Goal: Task Accomplishment & Management: Manage account settings

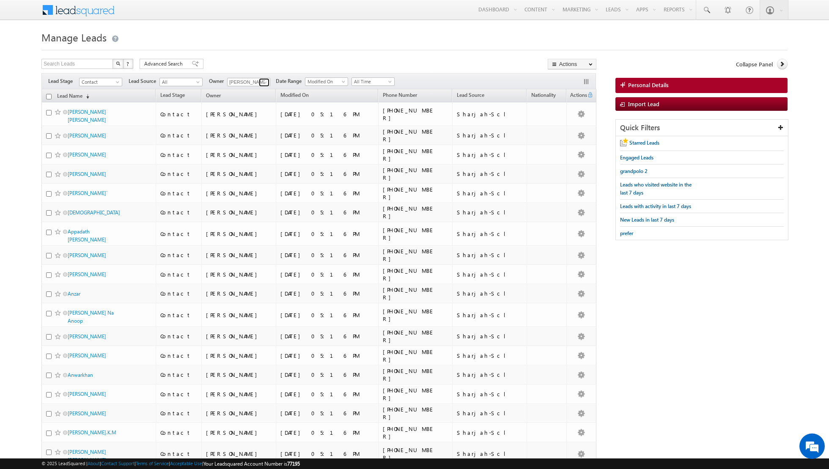
click at [264, 83] on span at bounding box center [265, 82] width 7 height 7
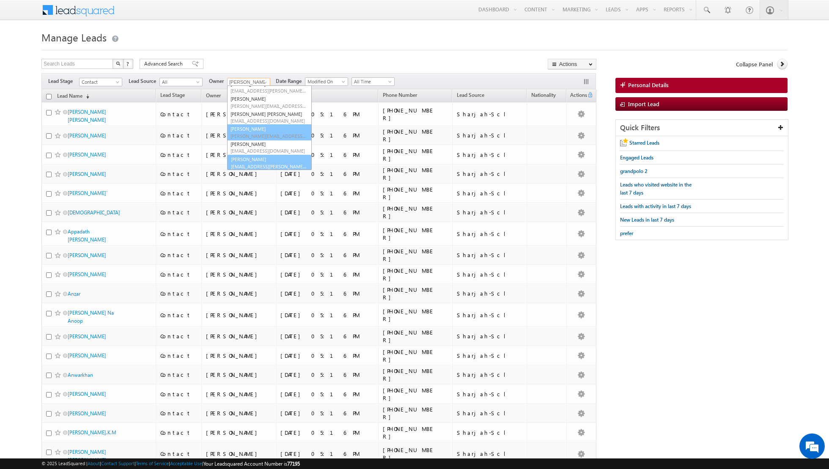
scroll to position [69, 0]
click at [256, 157] on link "[PERSON_NAME] [EMAIL_ADDRESS][PERSON_NAME][DOMAIN_NAME]" at bounding box center [269, 162] width 85 height 16
type input "[PERSON_NAME]"
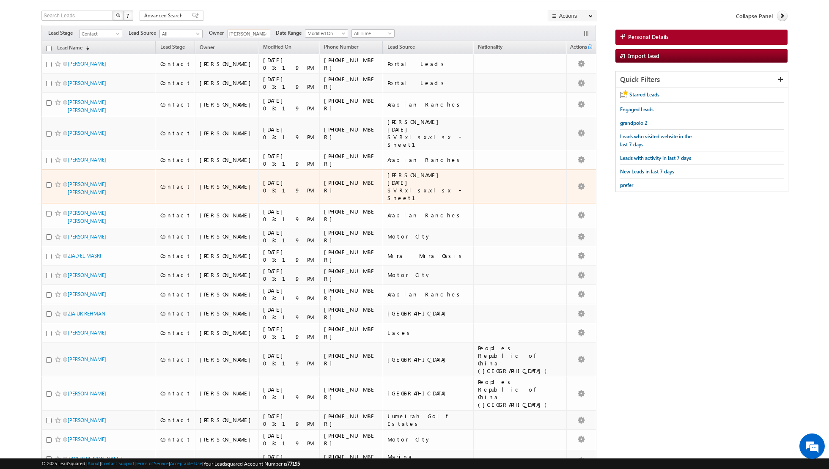
scroll to position [0, 0]
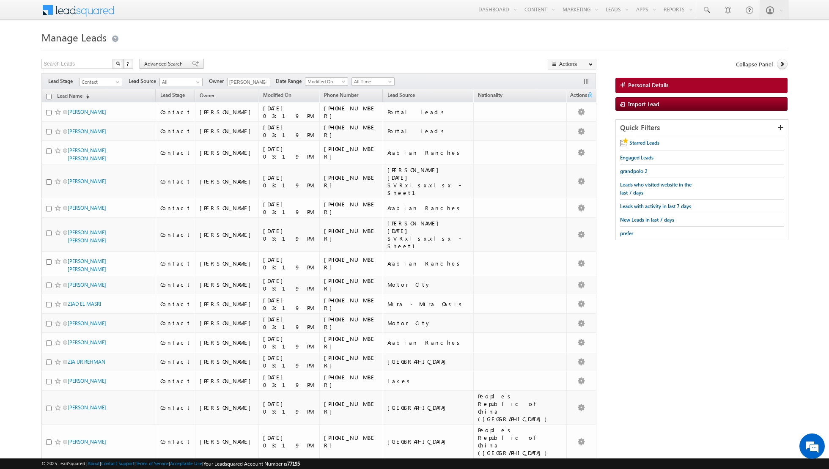
click at [192, 61] on span at bounding box center [195, 64] width 7 height 6
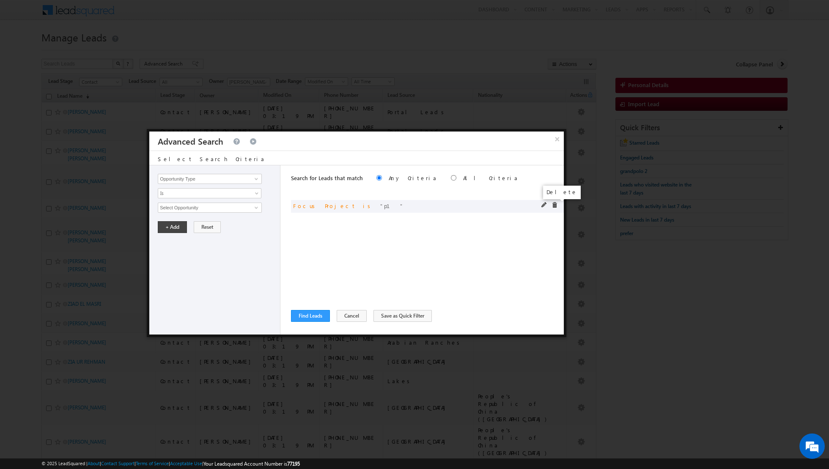
click at [556, 206] on span at bounding box center [555, 205] width 6 height 6
click at [253, 180] on link at bounding box center [255, 179] width 11 height 8
type input "lead sour"
click at [208, 201] on div "Opportunity Type Lead Activity Task Sales Group Prospect Id Address 1 Address 2…" at bounding box center [214, 249] width 131 height 169
click at [216, 183] on input at bounding box center [210, 179] width 104 height 10
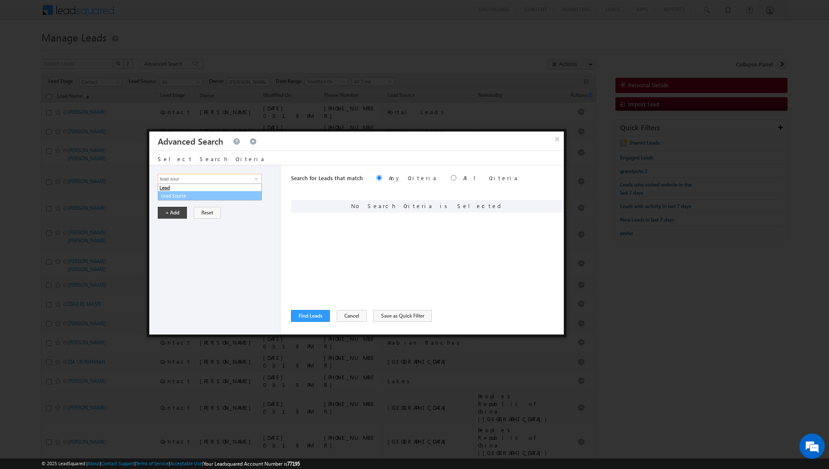
click at [194, 193] on link "Lead Source" at bounding box center [210, 196] width 104 height 10
type input "Lead Source"
click at [239, 207] on span "None Selected" at bounding box center [206, 207] width 96 height 9
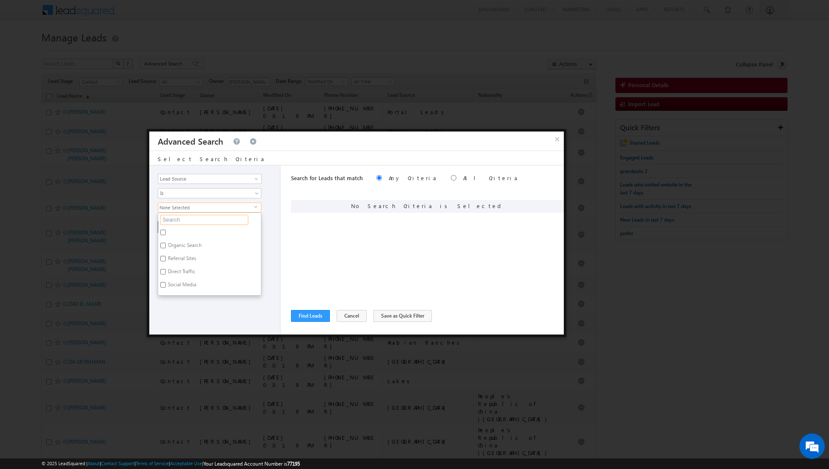
click at [216, 221] on input "text" at bounding box center [204, 220] width 88 height 10
type input "s"
type input "sha"
click at [173, 231] on label "Sharjah-Scl" at bounding box center [179, 233] width 43 height 13
click at [166, 231] on input "Sharjah-Scl" at bounding box center [163, 233] width 6 height 6
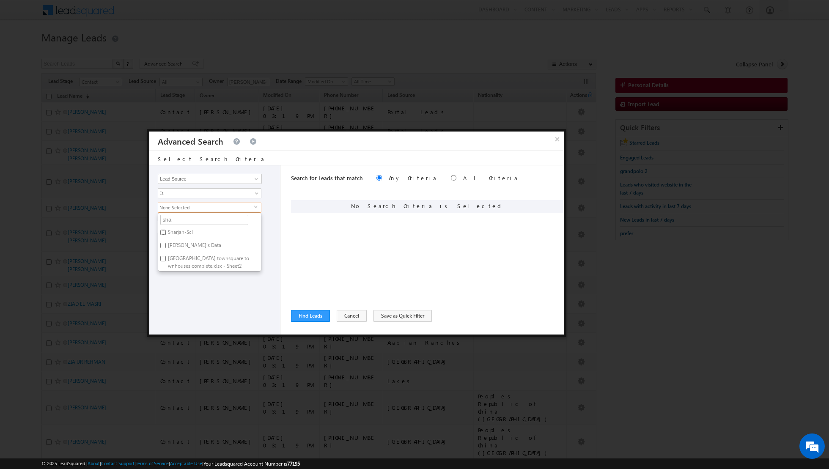
checkbox input "true"
click at [203, 295] on div "Opportunity Type Lead Activity Task Sales Group Prospect Id Address 1 Address 2…" at bounding box center [214, 249] width 131 height 169
click at [175, 231] on button "+ Add" at bounding box center [172, 227] width 29 height 12
click at [451, 179] on input "radio" at bounding box center [454, 178] width 6 height 6
radio input "true"
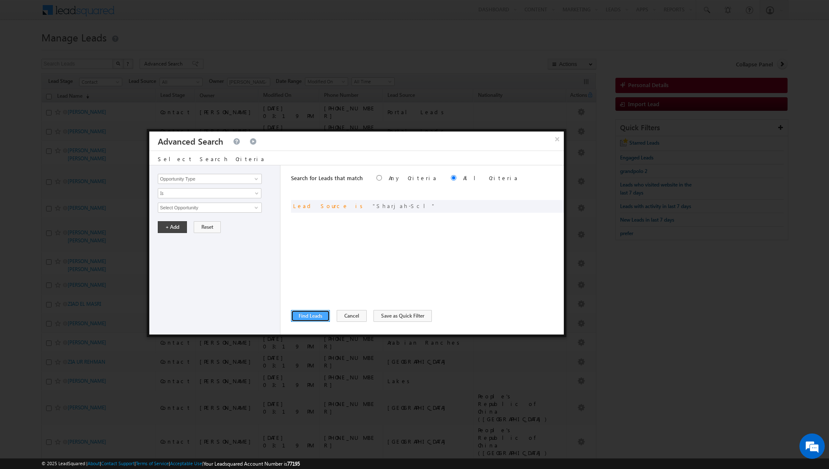
click at [300, 320] on button "Find Leads" at bounding box center [310, 316] width 39 height 12
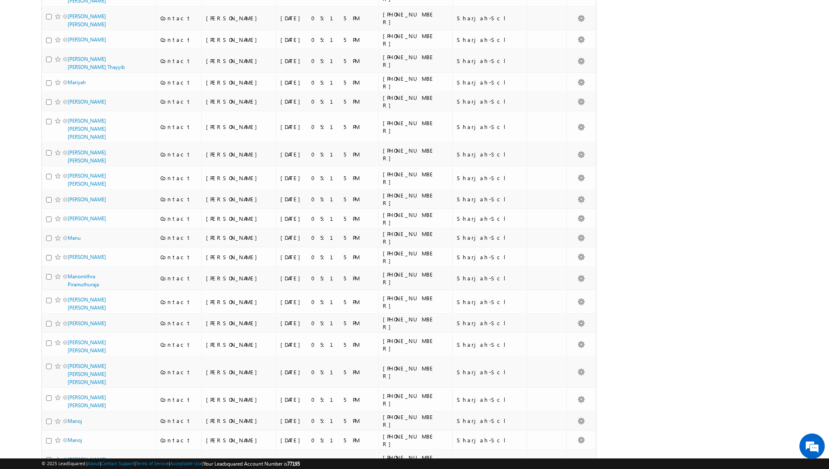
scroll to position [3625, 0]
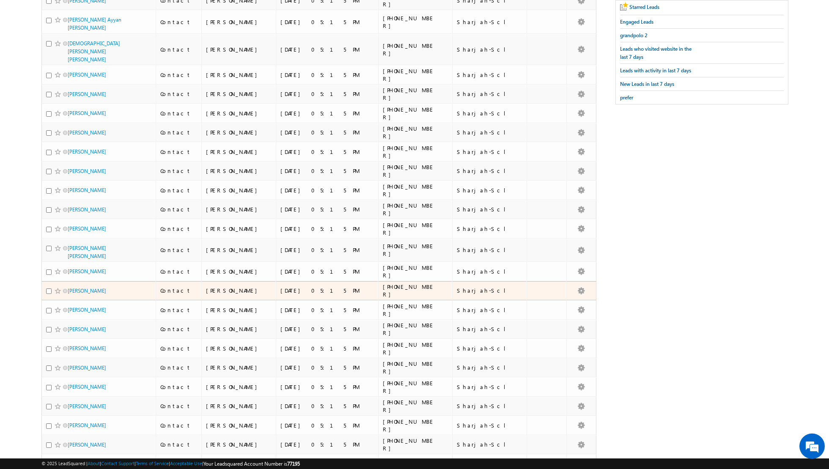
scroll to position [0, 0]
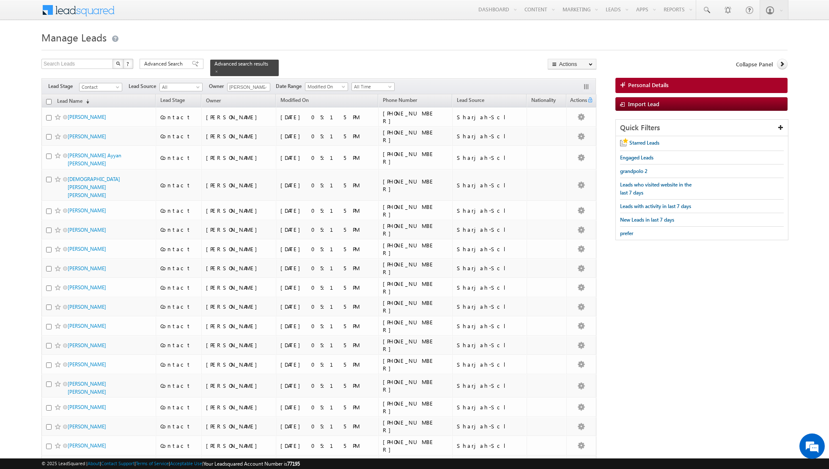
click at [47, 102] on input "checkbox" at bounding box center [49, 102] width 6 height 6
checkbox input "true"
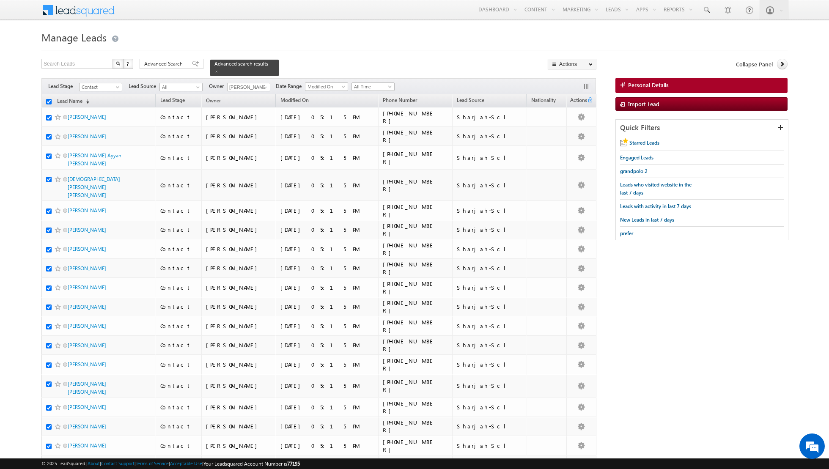
checkbox input "true"
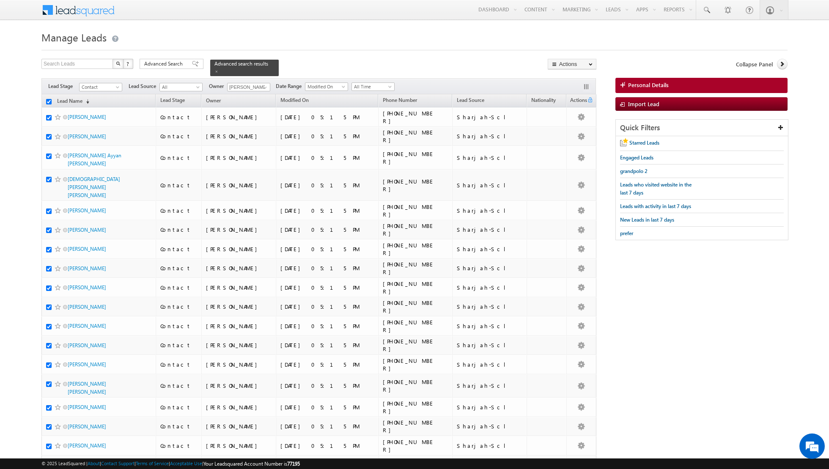
checkbox input "true"
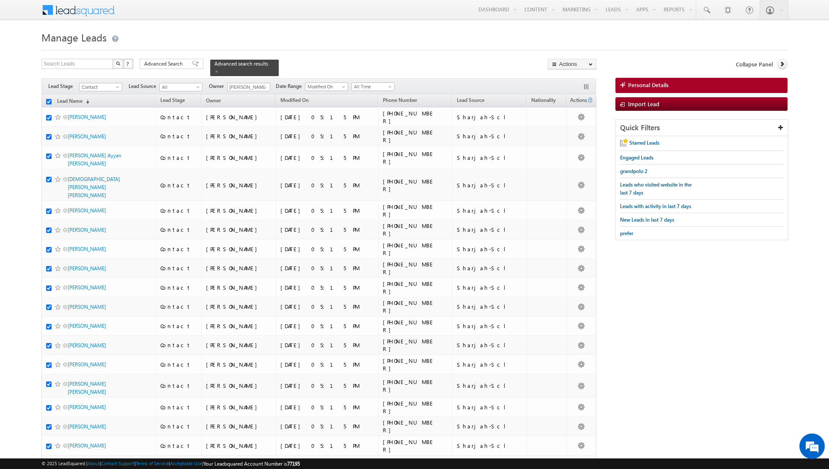
checkbox input "true"
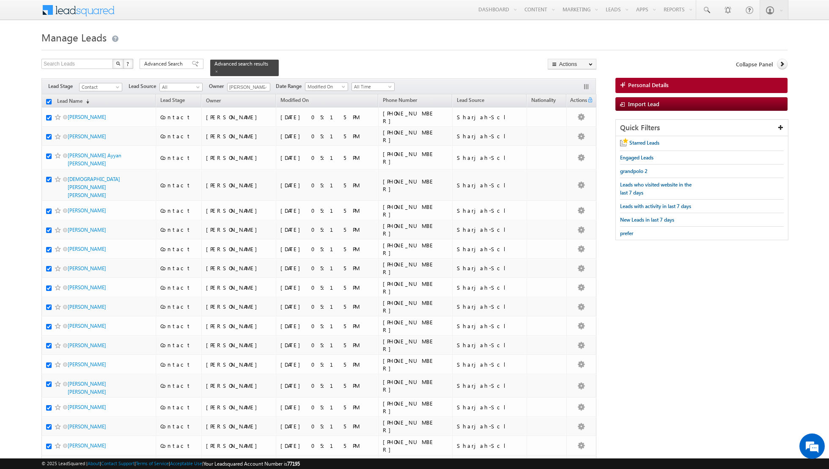
checkbox input "true"
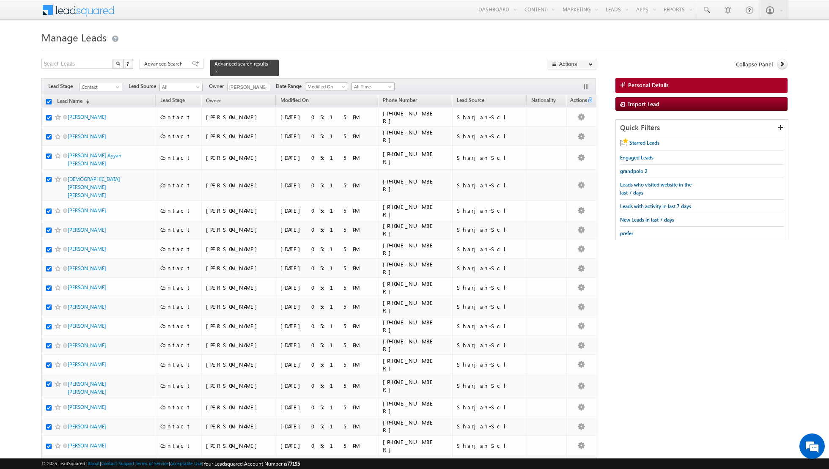
checkbox input "true"
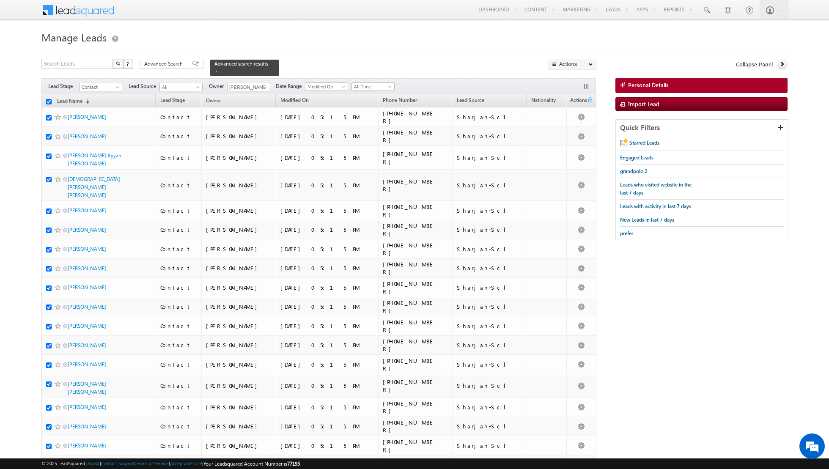
checkbox input "true"
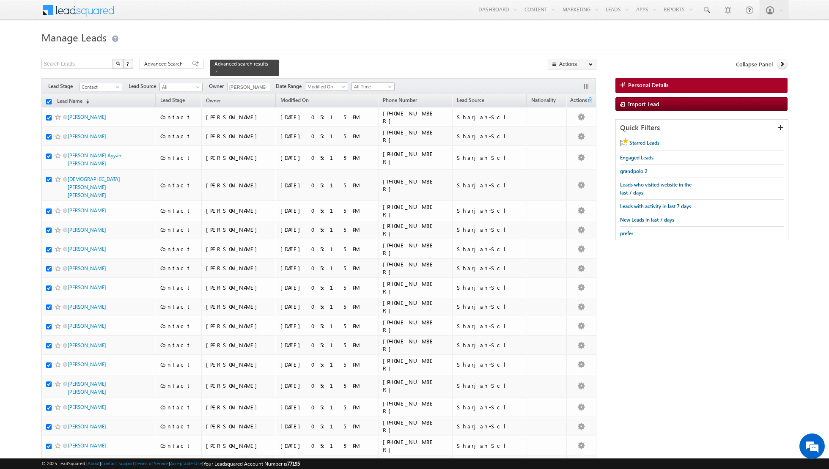
checkbox input "true"
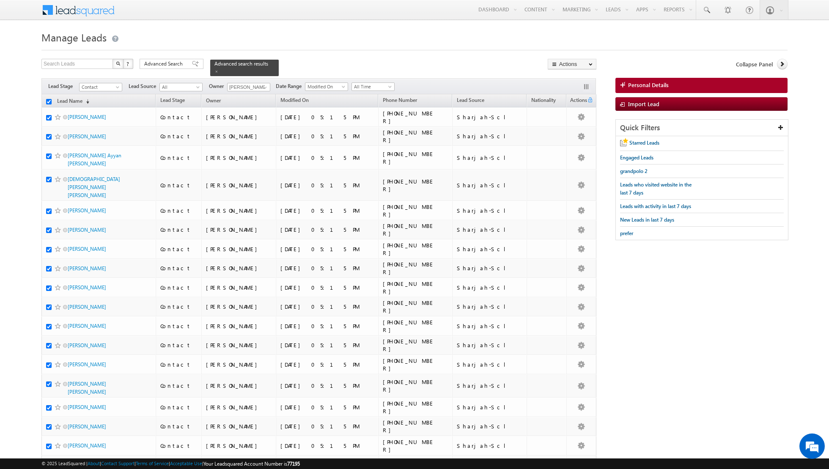
checkbox input "true"
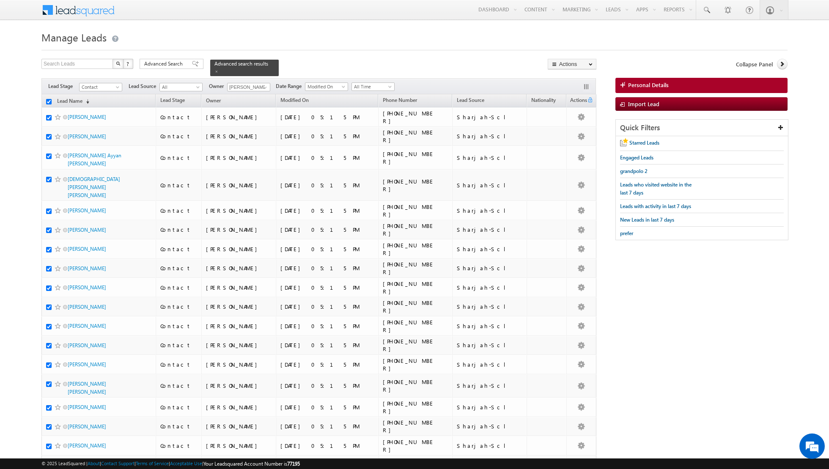
checkbox input "true"
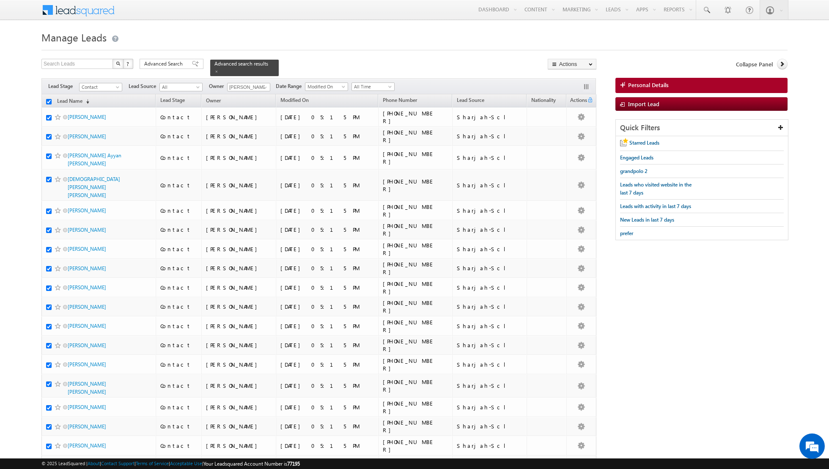
checkbox input "true"
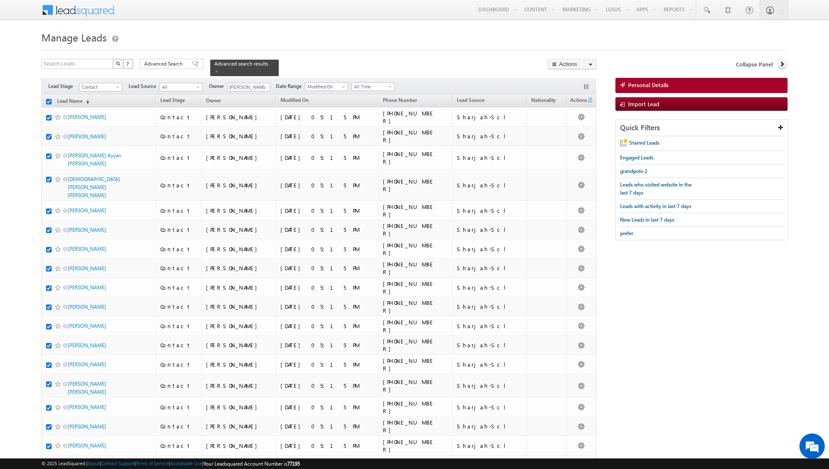
checkbox input "true"
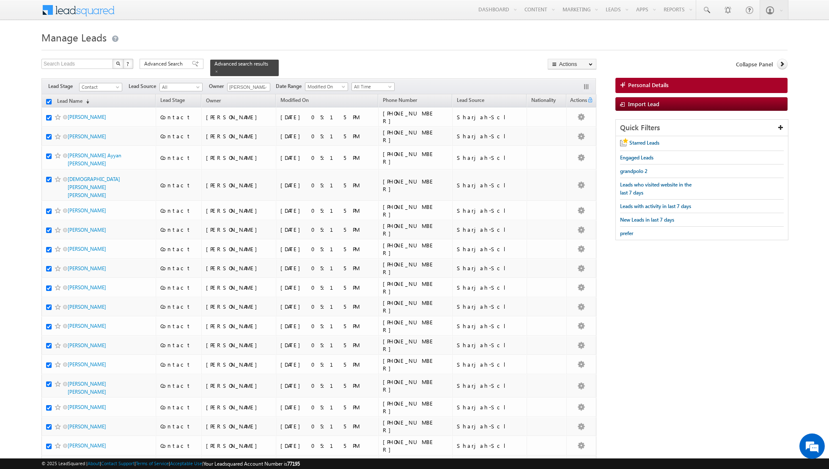
checkbox input "true"
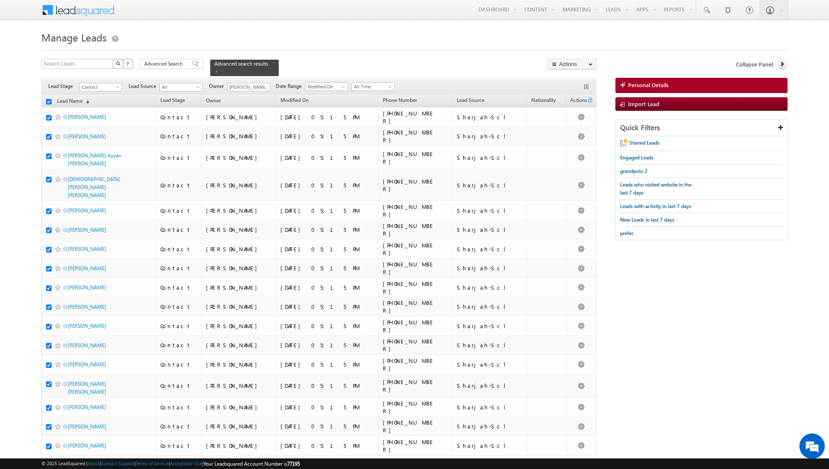
checkbox input "true"
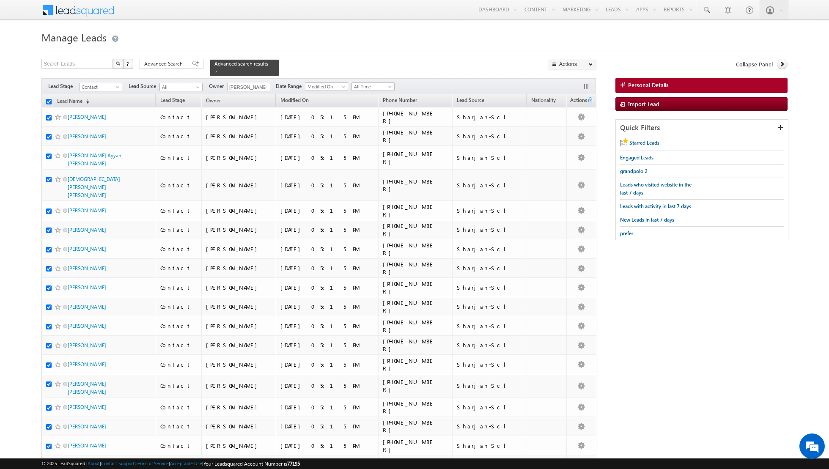
checkbox input "true"
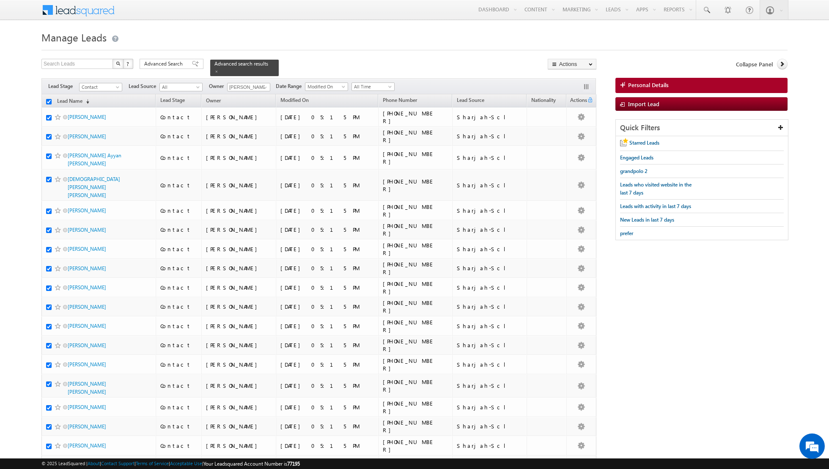
checkbox input "true"
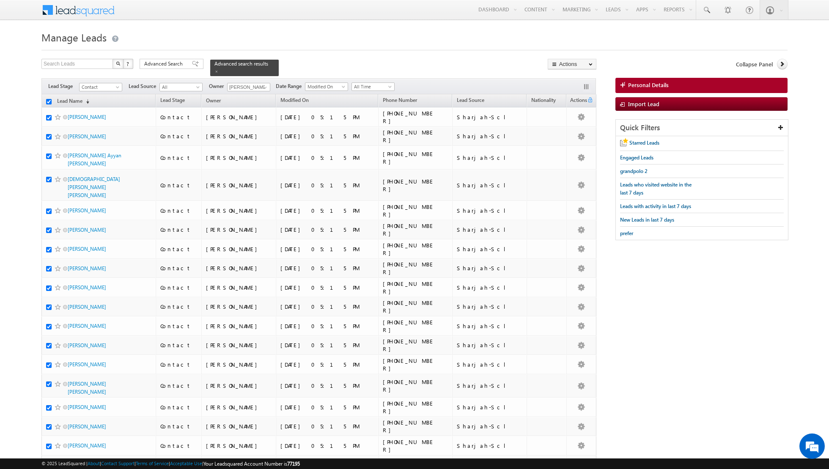
checkbox input "true"
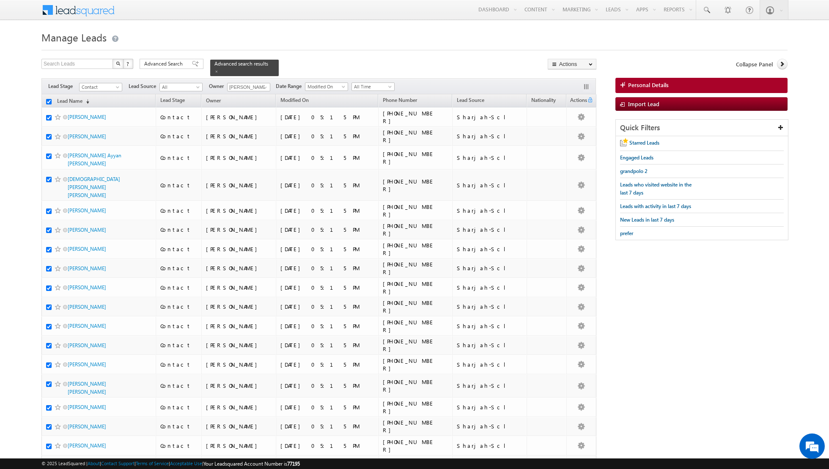
checkbox input "true"
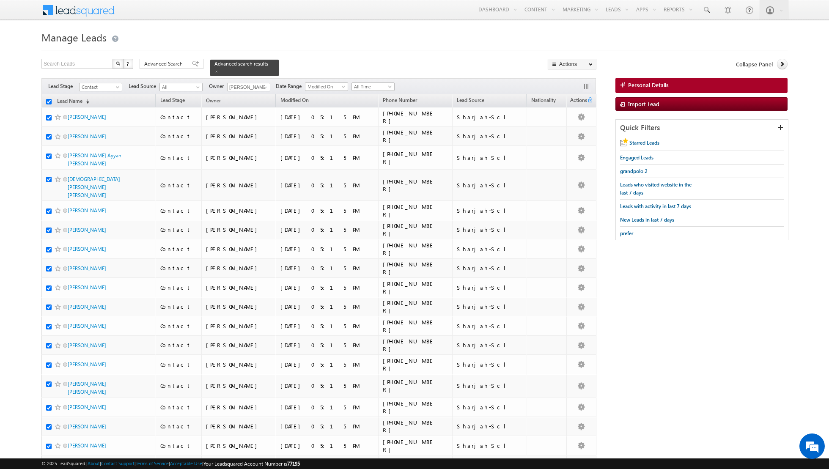
checkbox input "true"
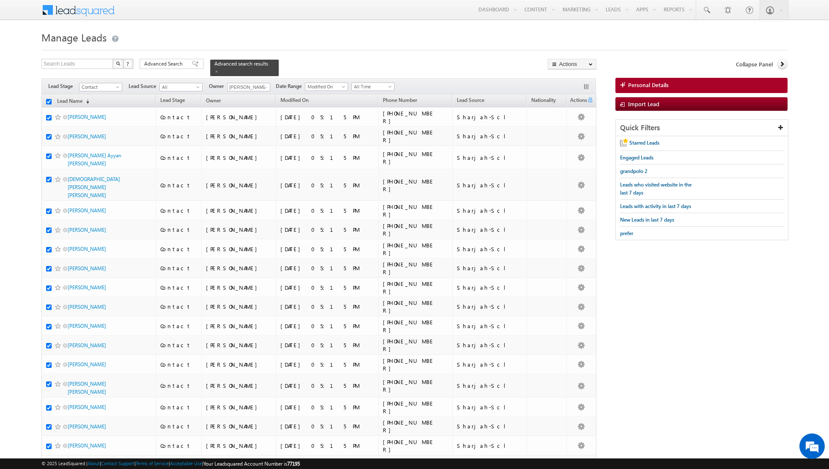
checkbox input "true"
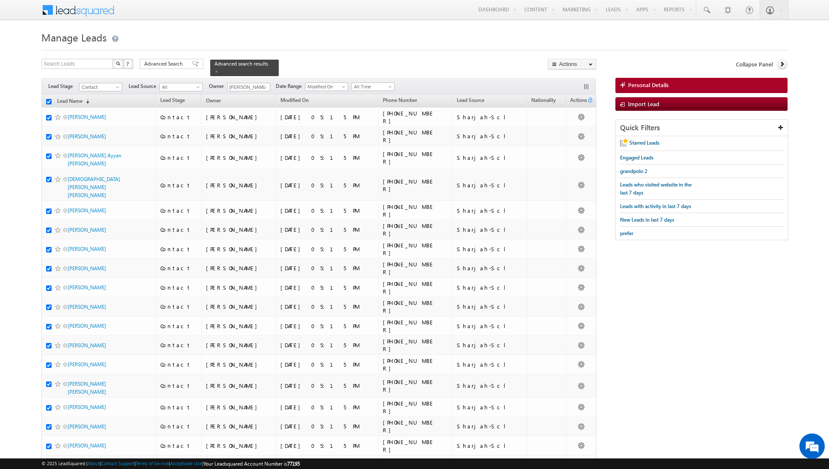
checkbox input "true"
click at [576, 138] on link "Change Owner" at bounding box center [572, 137] width 48 height 10
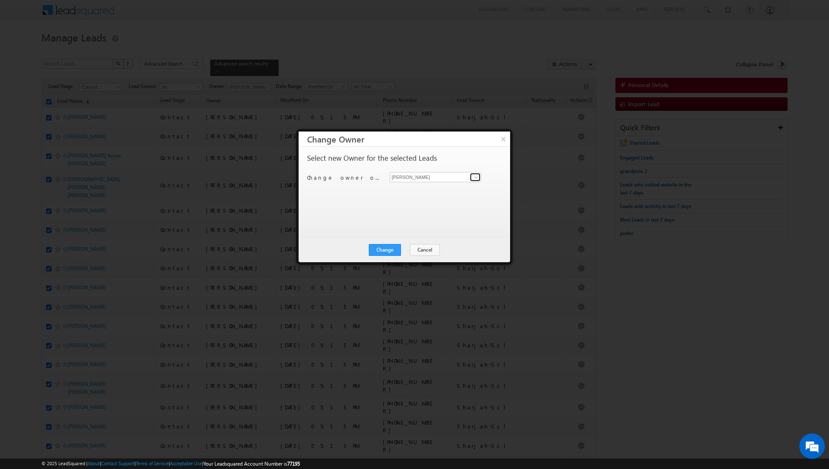
click at [474, 176] on span at bounding box center [476, 177] width 7 height 7
click at [442, 188] on link "[PERSON_NAME] [PERSON_NAME] [PERSON_NAME][EMAIL_ADDRESS][PERSON_NAME][DOMAIN_NA…" at bounding box center [436, 190] width 92 height 16
type input "[PERSON_NAME] [PERSON_NAME]"
click at [386, 246] on button "Change" at bounding box center [385, 250] width 32 height 12
click at [410, 248] on button "Close" at bounding box center [405, 250] width 27 height 12
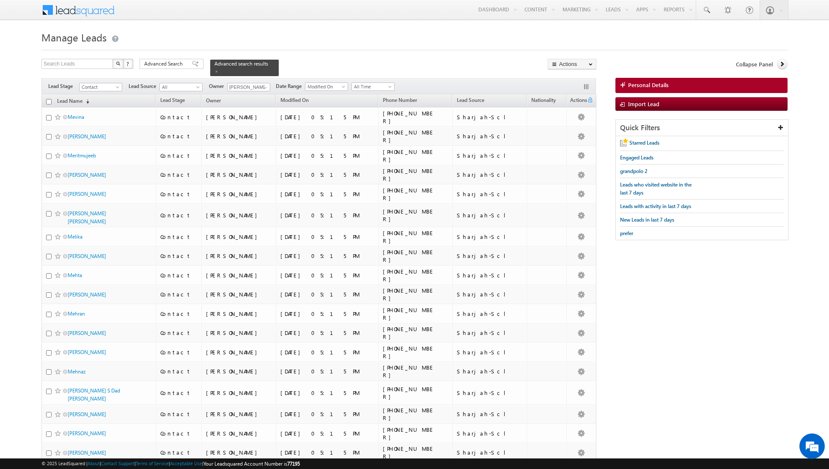
click at [51, 101] on input "checkbox" at bounding box center [49, 102] width 6 height 6
checkbox input "true"
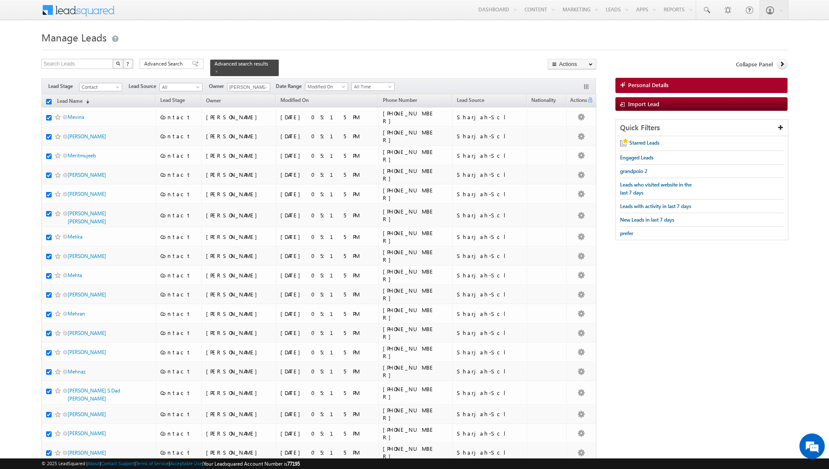
checkbox input "true"
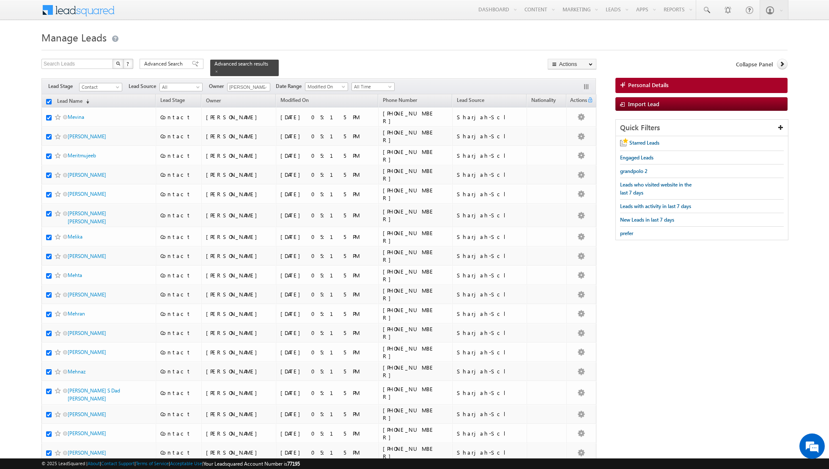
checkbox input "true"
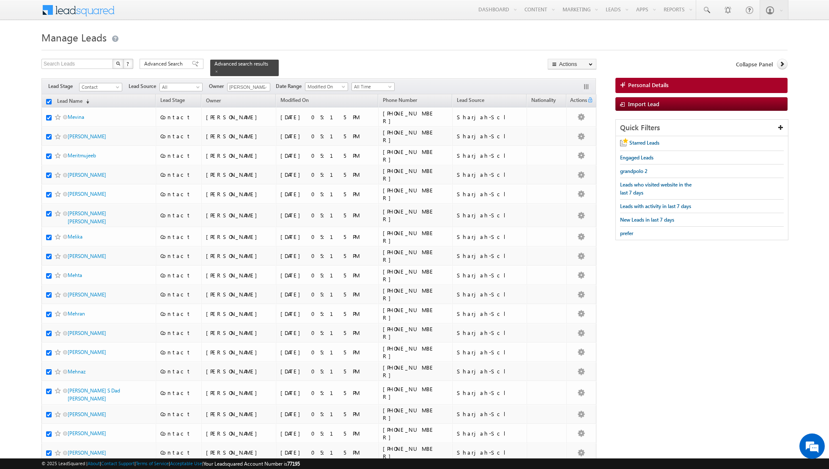
checkbox input "true"
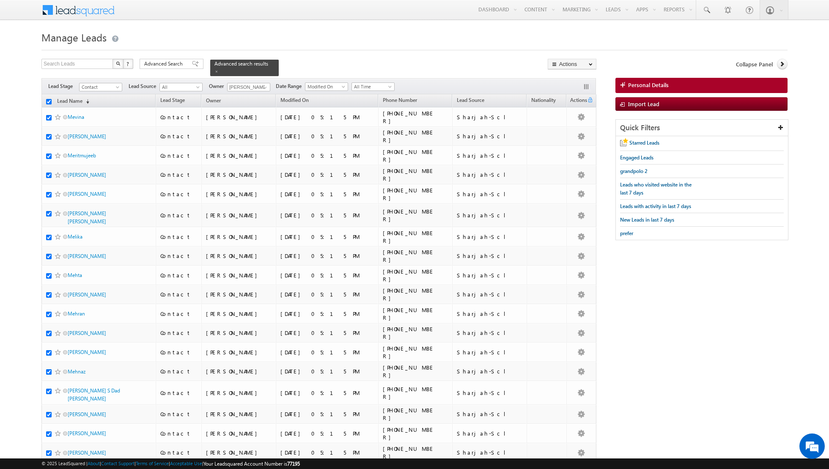
checkbox input "true"
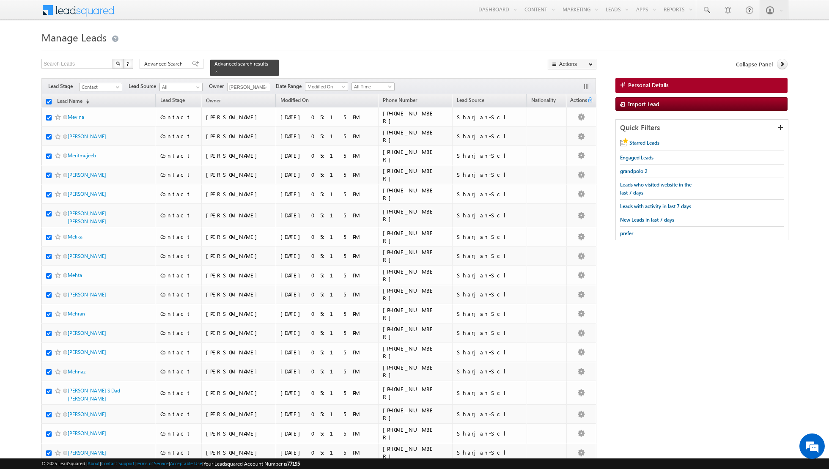
checkbox input "true"
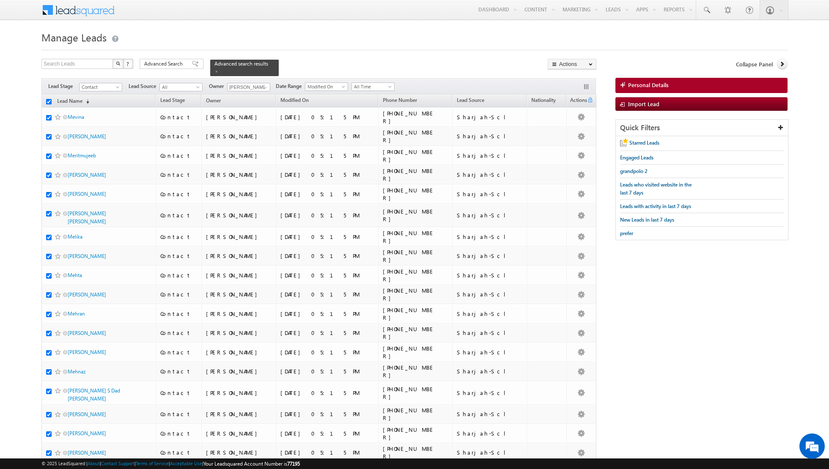
checkbox input "true"
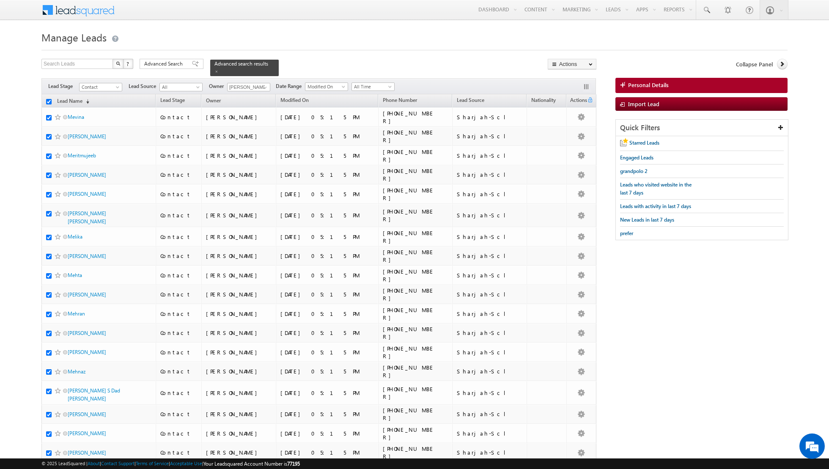
checkbox input "true"
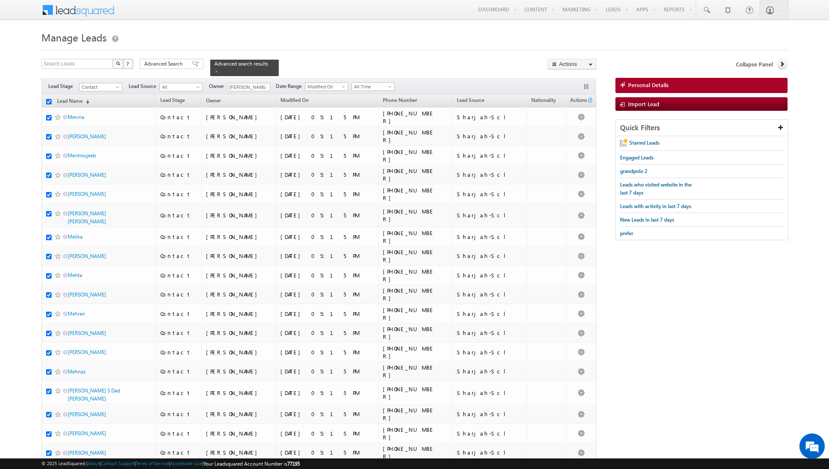
checkbox input "true"
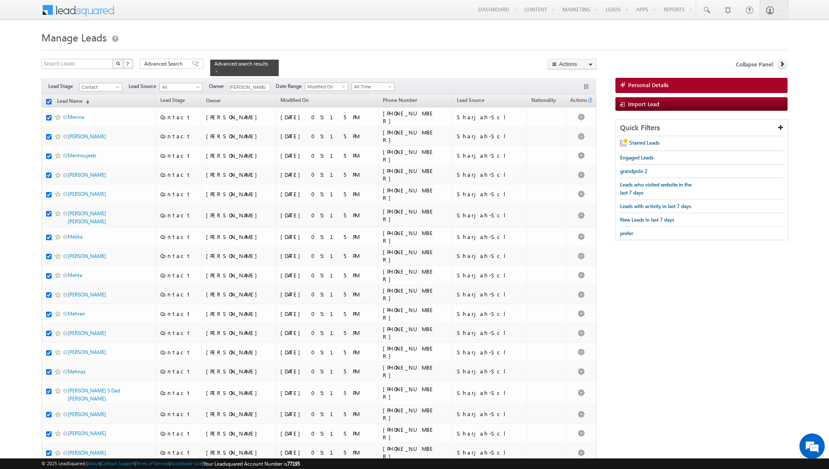
checkbox input "true"
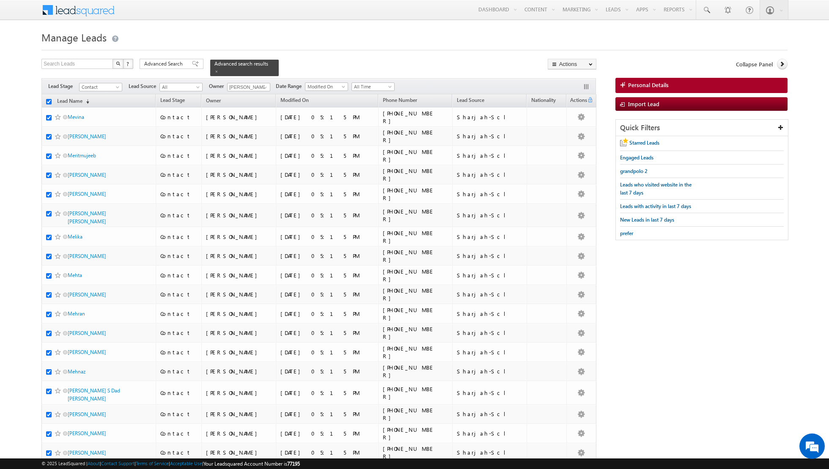
checkbox input "true"
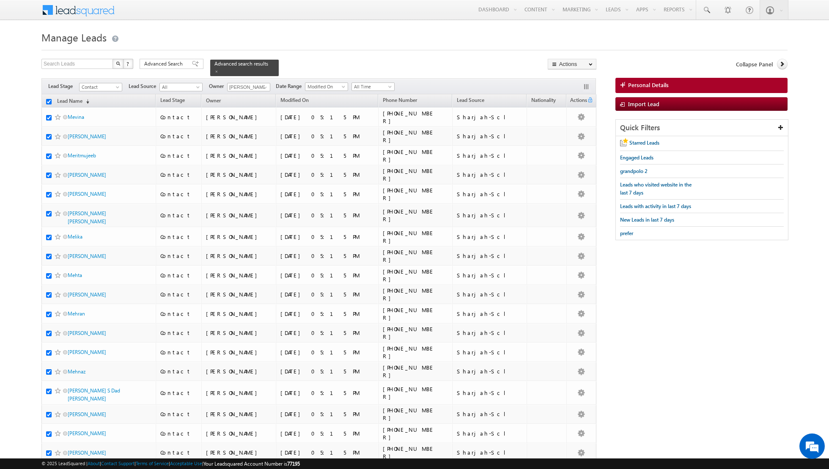
checkbox input "true"
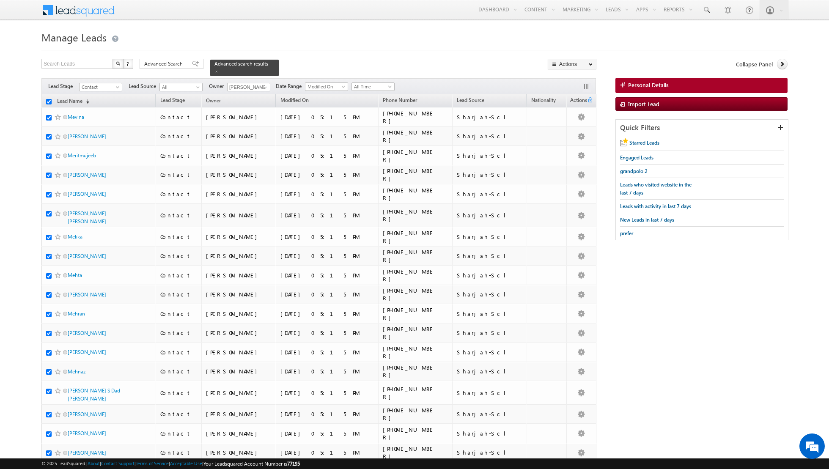
checkbox input "true"
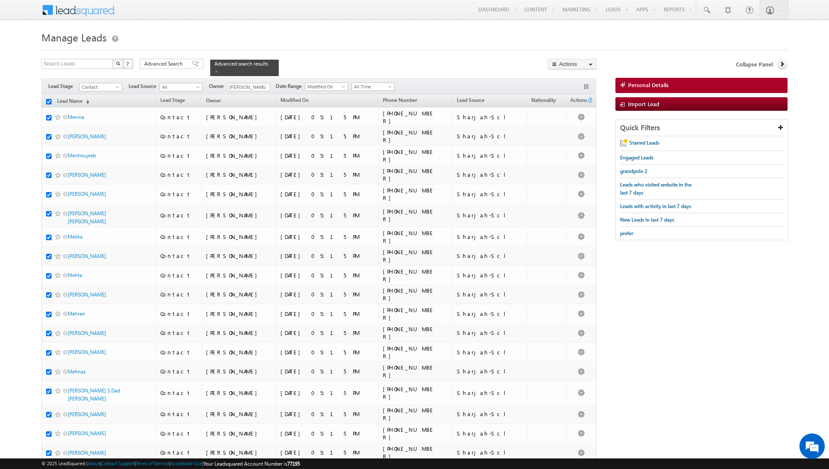
checkbox input "true"
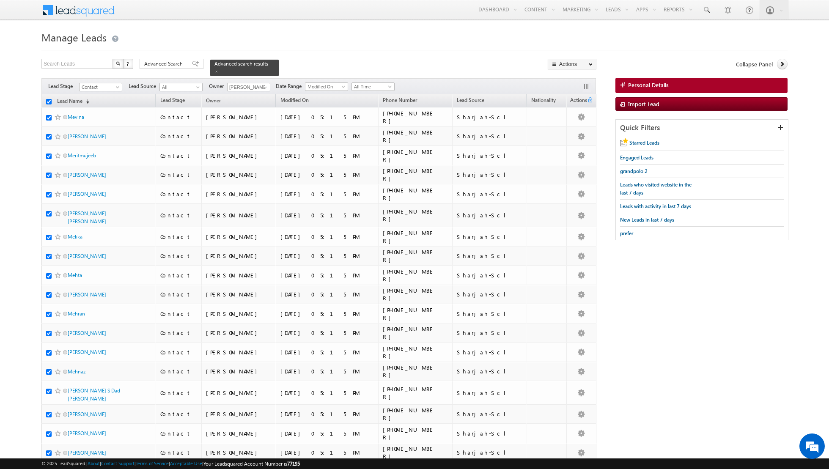
checkbox input "true"
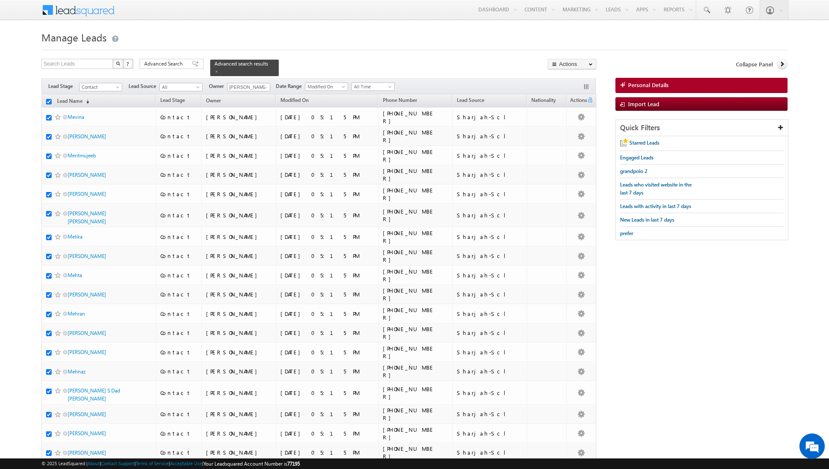
checkbox input "true"
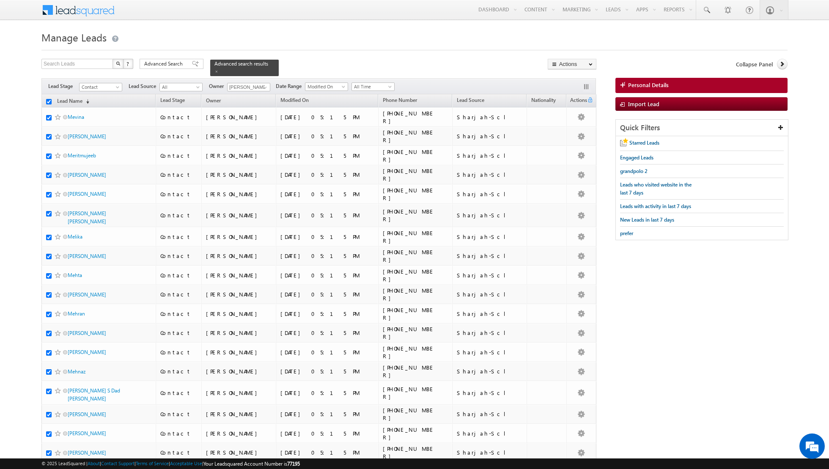
checkbox input "true"
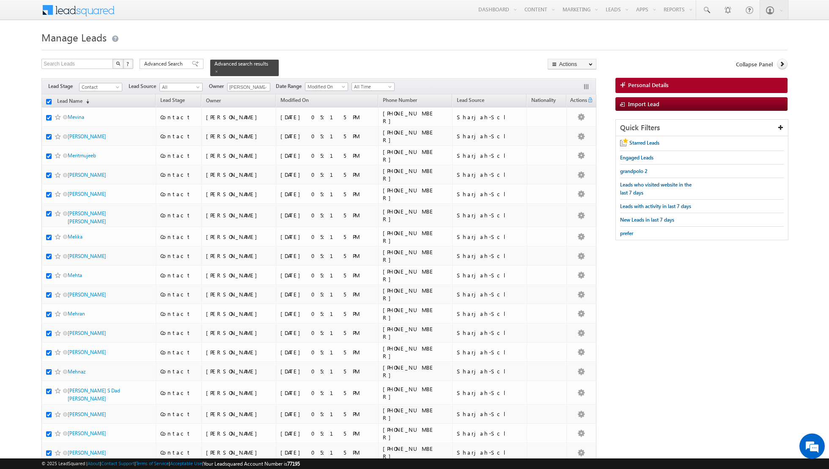
checkbox input "true"
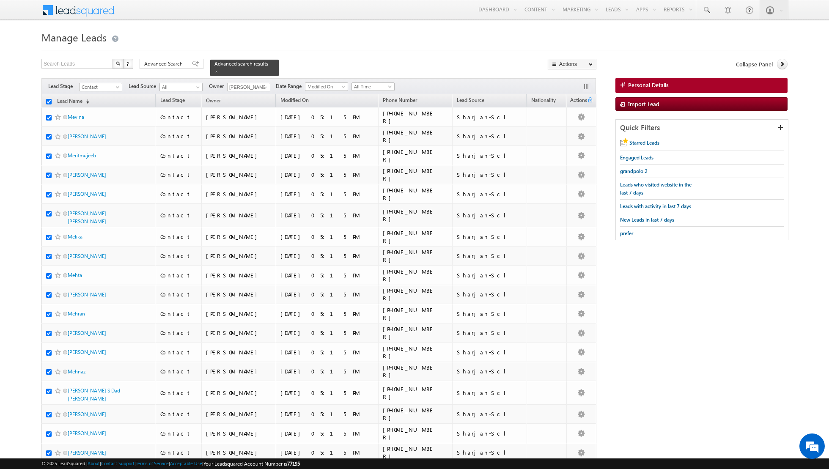
checkbox input "true"
click at [566, 138] on link "Change Owner" at bounding box center [572, 137] width 48 height 10
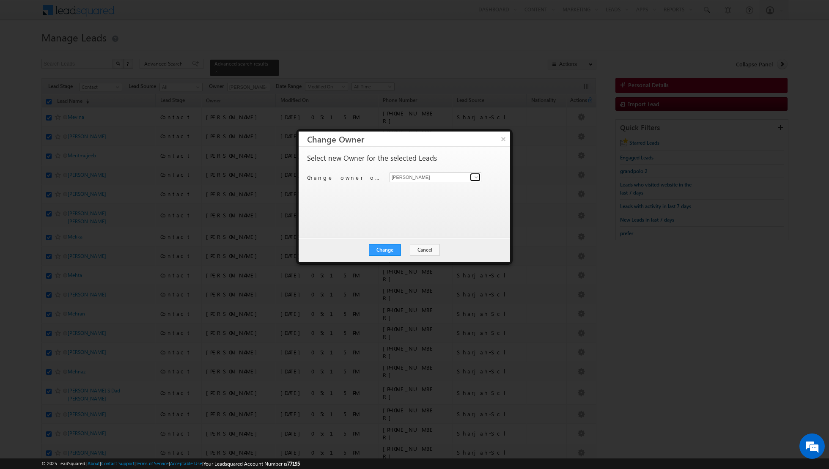
click at [474, 177] on span at bounding box center [476, 177] width 7 height 7
click at [435, 187] on link "[PERSON_NAME] [PERSON_NAME][EMAIL_ADDRESS][PERSON_NAME][DOMAIN_NAME]" at bounding box center [436, 190] width 92 height 16
click at [386, 248] on button "Change" at bounding box center [385, 250] width 32 height 12
click at [410, 248] on button "Close" at bounding box center [405, 250] width 27 height 12
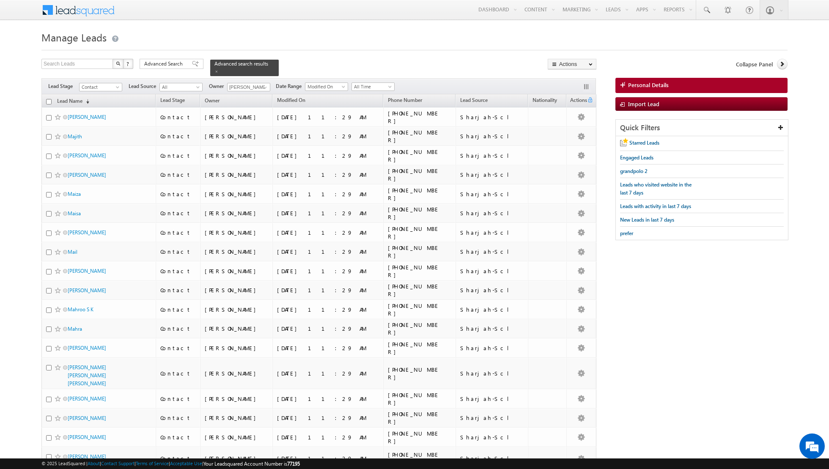
click at [48, 101] on input "checkbox" at bounding box center [49, 102] width 6 height 6
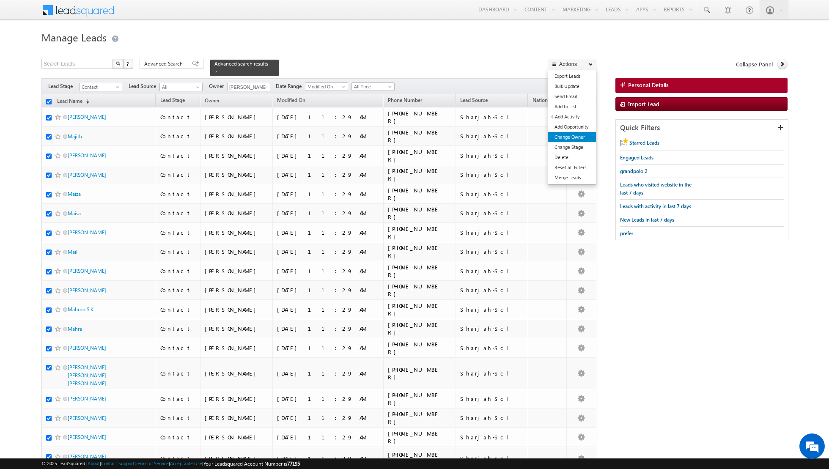
click at [564, 138] on link "Change Owner" at bounding box center [572, 137] width 48 height 10
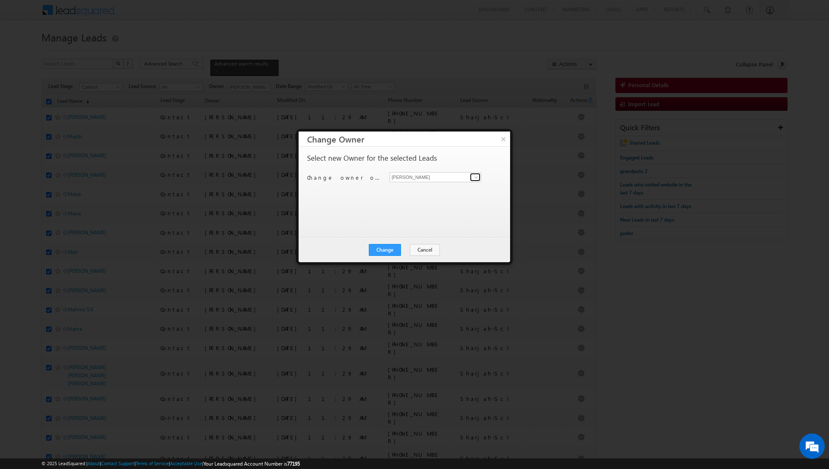
click at [475, 178] on span at bounding box center [476, 177] width 7 height 7
click at [434, 189] on link "[PERSON_NAME] [EMAIL_ADDRESS][DOMAIN_NAME]" at bounding box center [436, 190] width 92 height 16
click at [385, 244] on button "Change" at bounding box center [385, 250] width 32 height 12
click at [400, 246] on button "Close" at bounding box center [405, 250] width 27 height 12
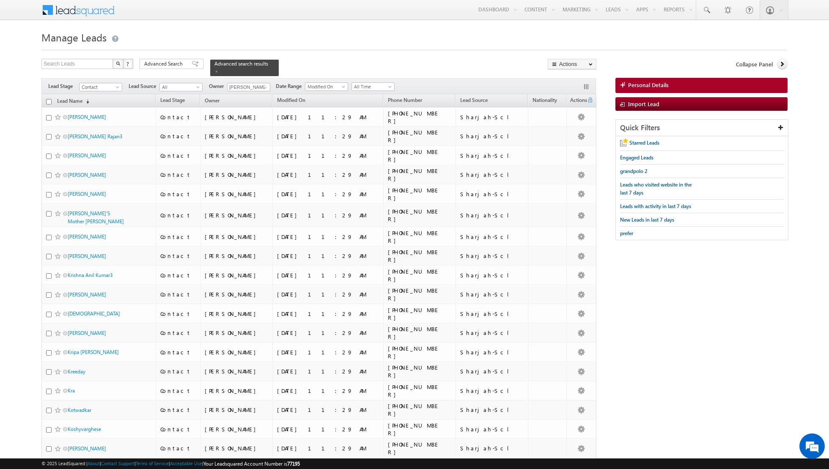
click at [50, 99] on input "checkbox" at bounding box center [49, 102] width 6 height 6
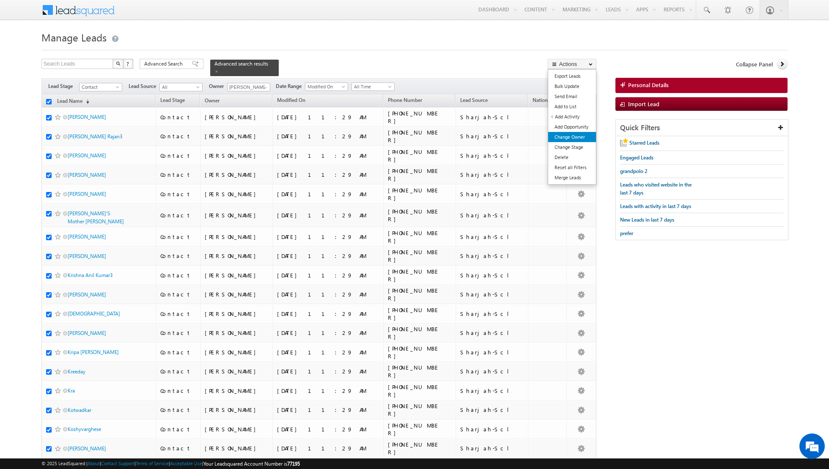
click at [573, 133] on link "Change Owner" at bounding box center [572, 137] width 48 height 10
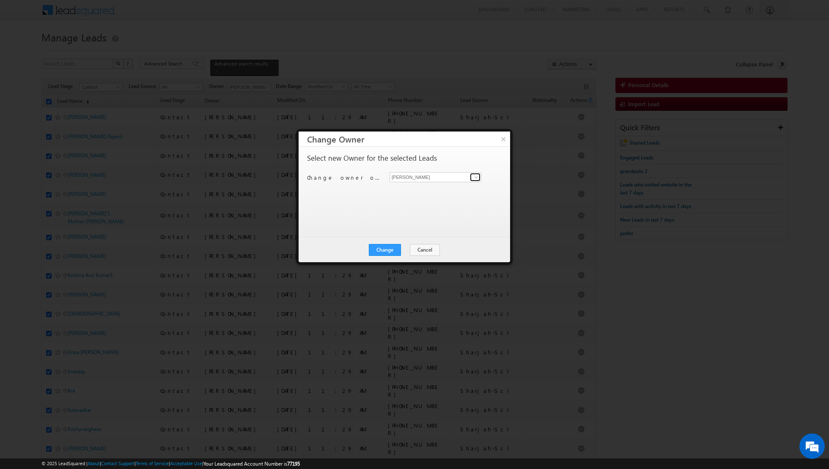
click at [475, 180] on span at bounding box center [476, 177] width 7 height 7
click at [432, 192] on span "[EMAIL_ADDRESS][PERSON_NAME][DOMAIN_NAME]" at bounding box center [431, 193] width 76 height 6
click at [388, 252] on button "Change" at bounding box center [385, 250] width 32 height 12
click at [411, 250] on button "Close" at bounding box center [405, 250] width 27 height 12
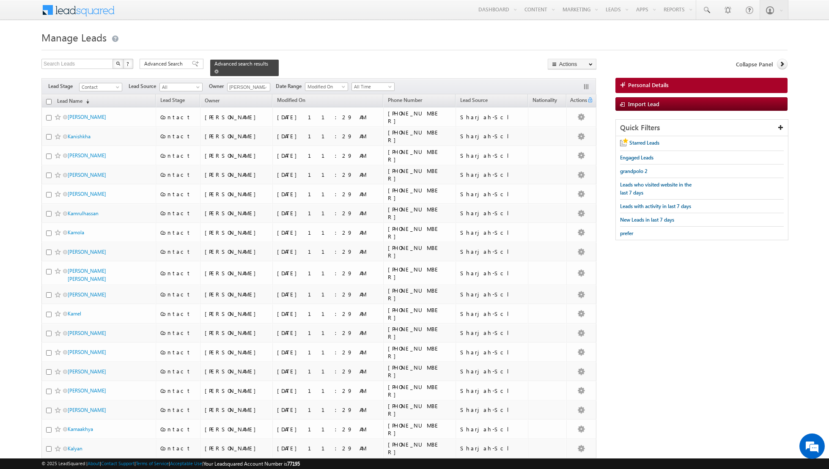
click at [215, 72] on span at bounding box center [217, 71] width 4 height 4
